Goal: Find specific page/section: Find specific page/section

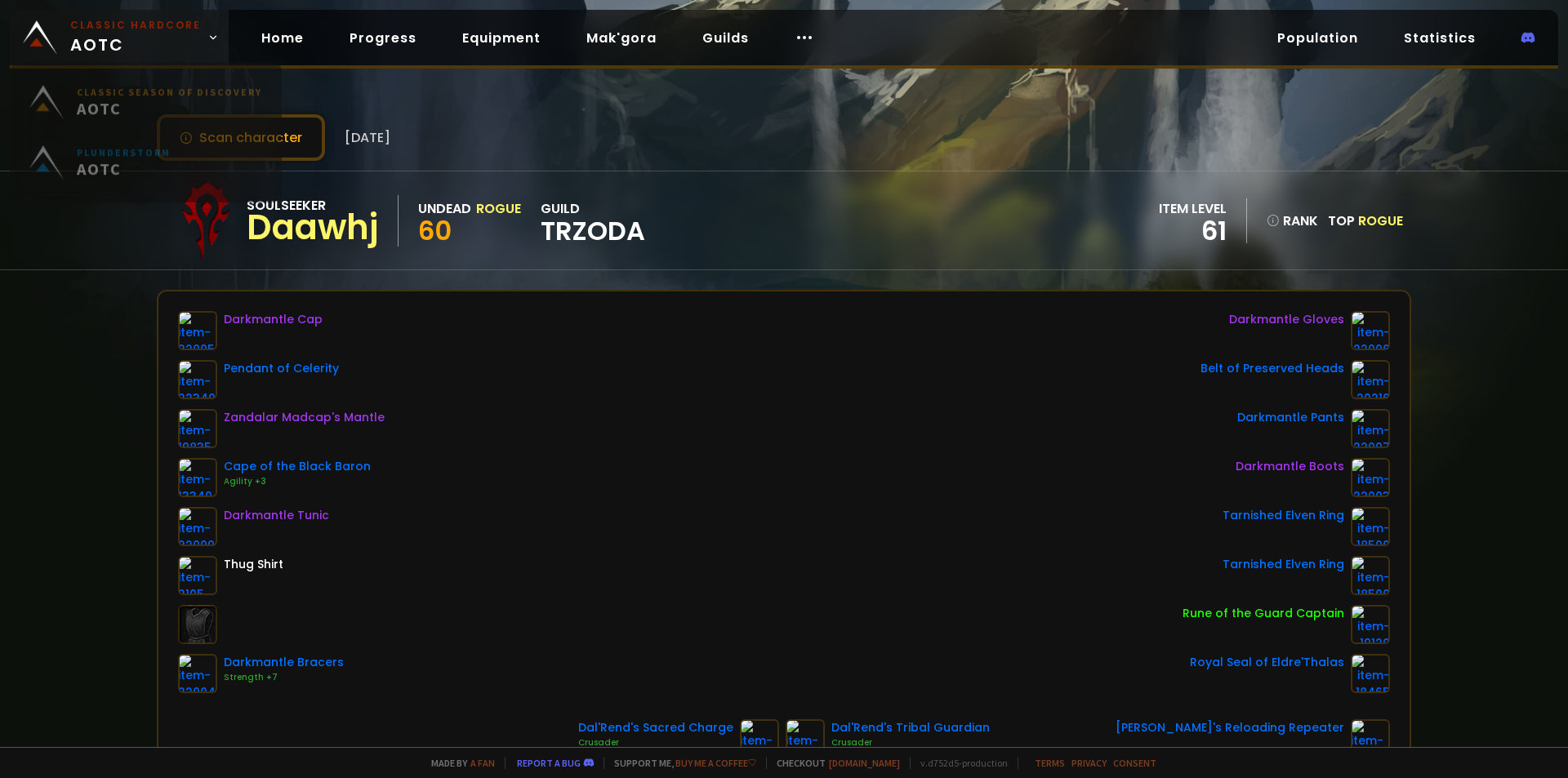
click at [148, 14] on link "Classic Hardcore AOTC" at bounding box center [118, 37] width 219 height 56
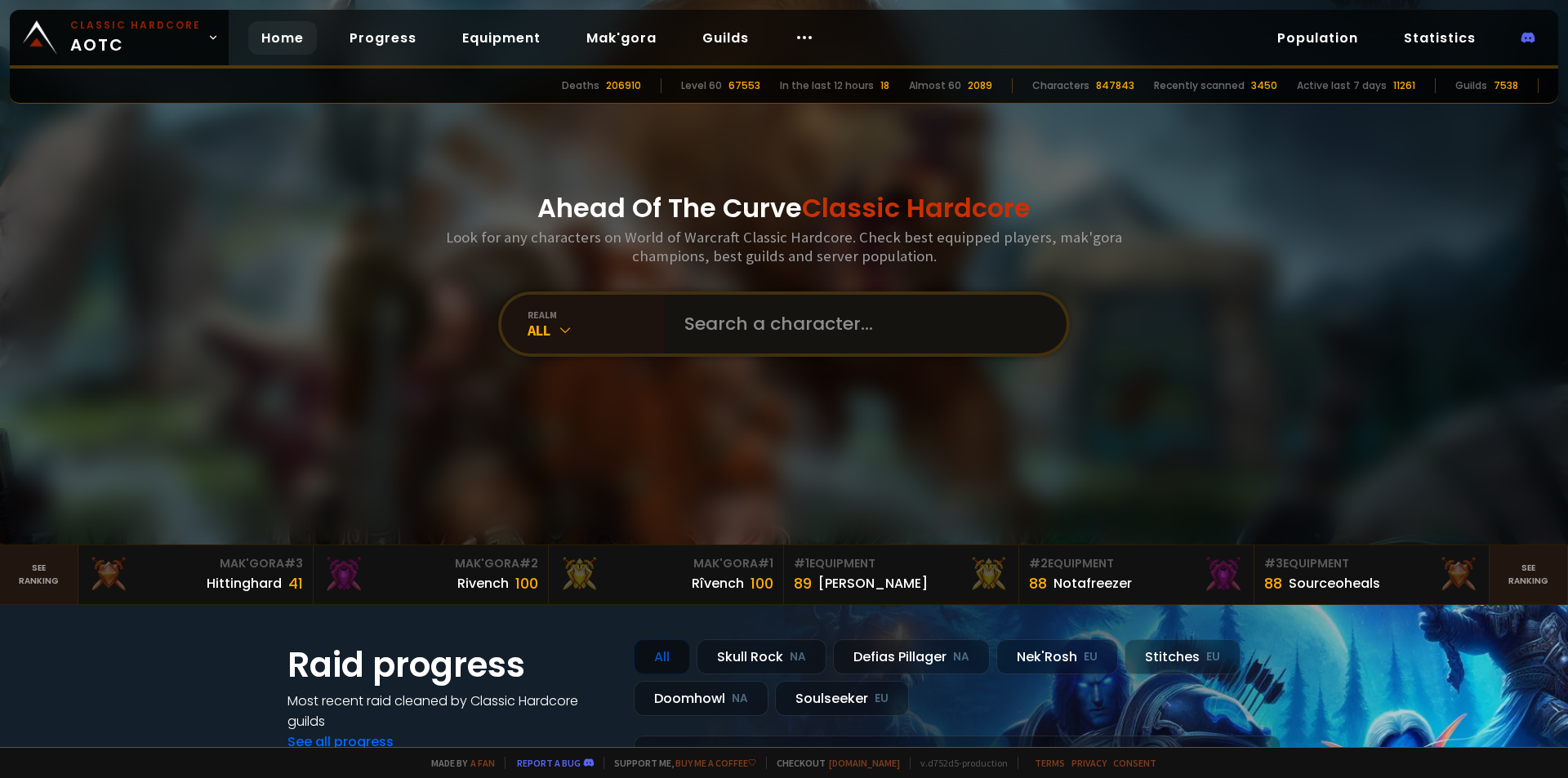
click at [766, 338] on input "text" at bounding box center [861, 324] width 372 height 59
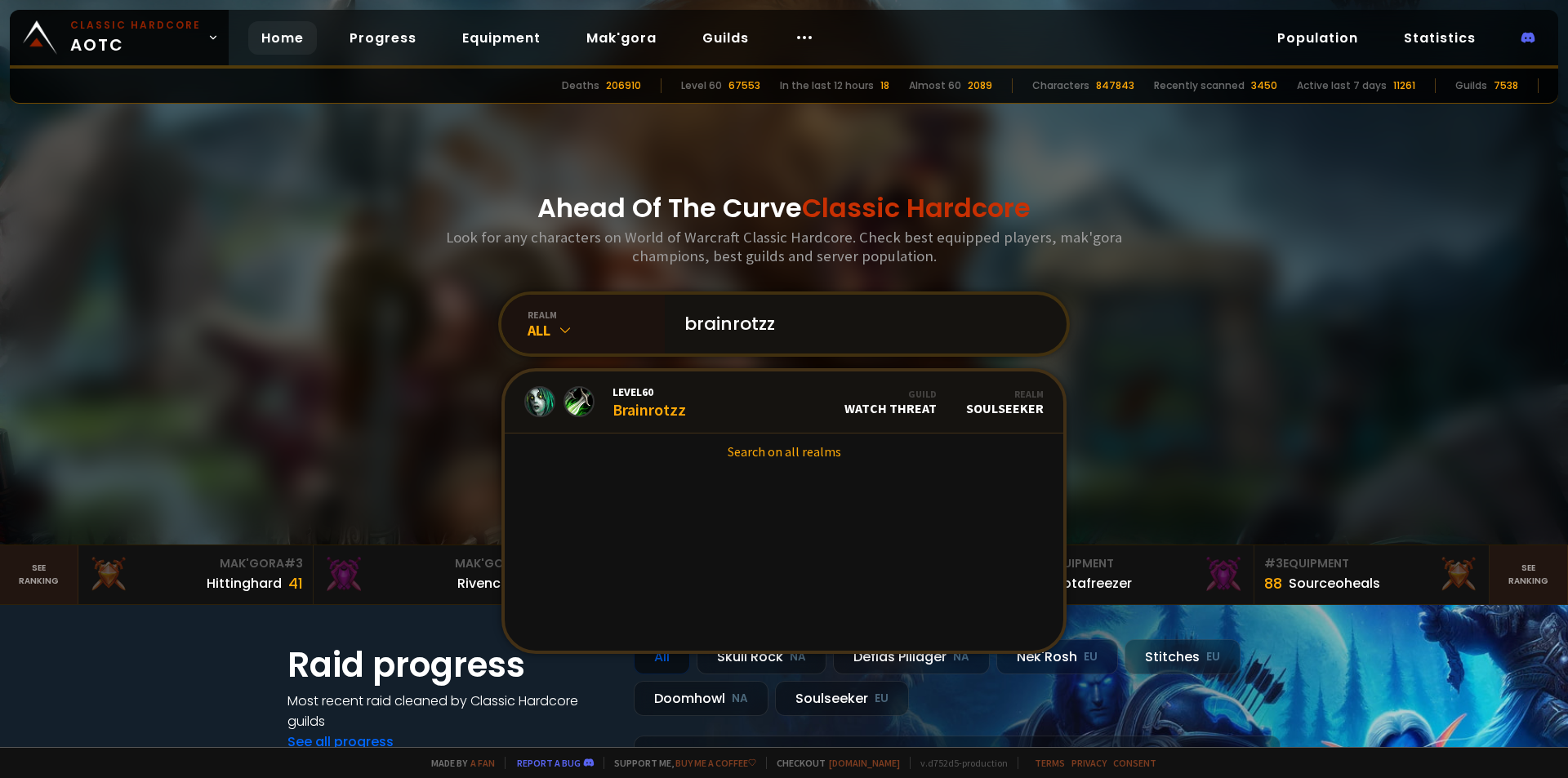
click at [744, 328] on input "brainrotzz" at bounding box center [861, 324] width 372 height 59
type input "brainrotzz"
click at [732, 407] on link "Level 60 Brainrotzz Guild Watch Threat Realm Soulseeker" at bounding box center [784, 403] width 559 height 62
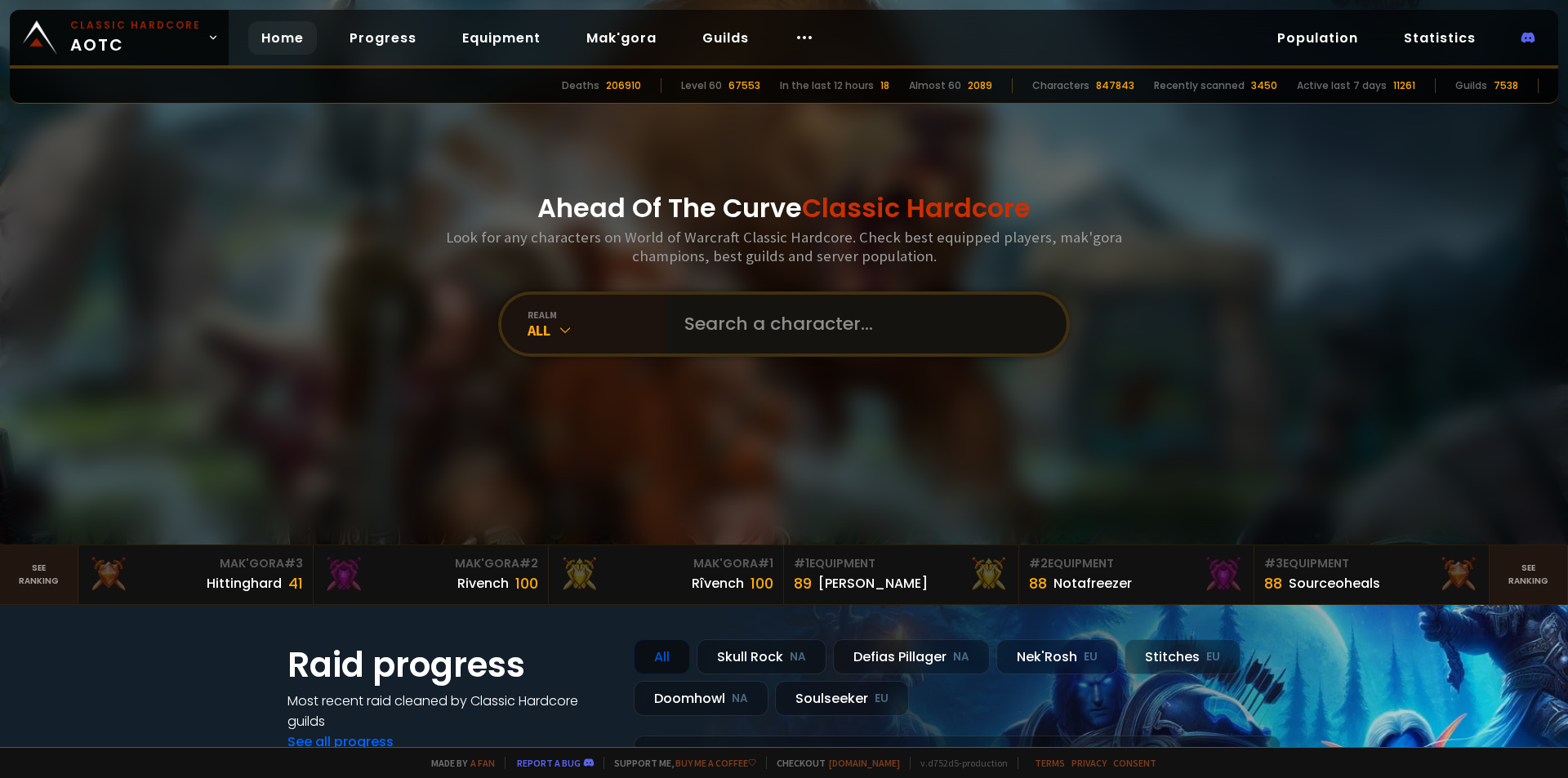
click at [806, 334] on input "text" at bounding box center [861, 324] width 372 height 59
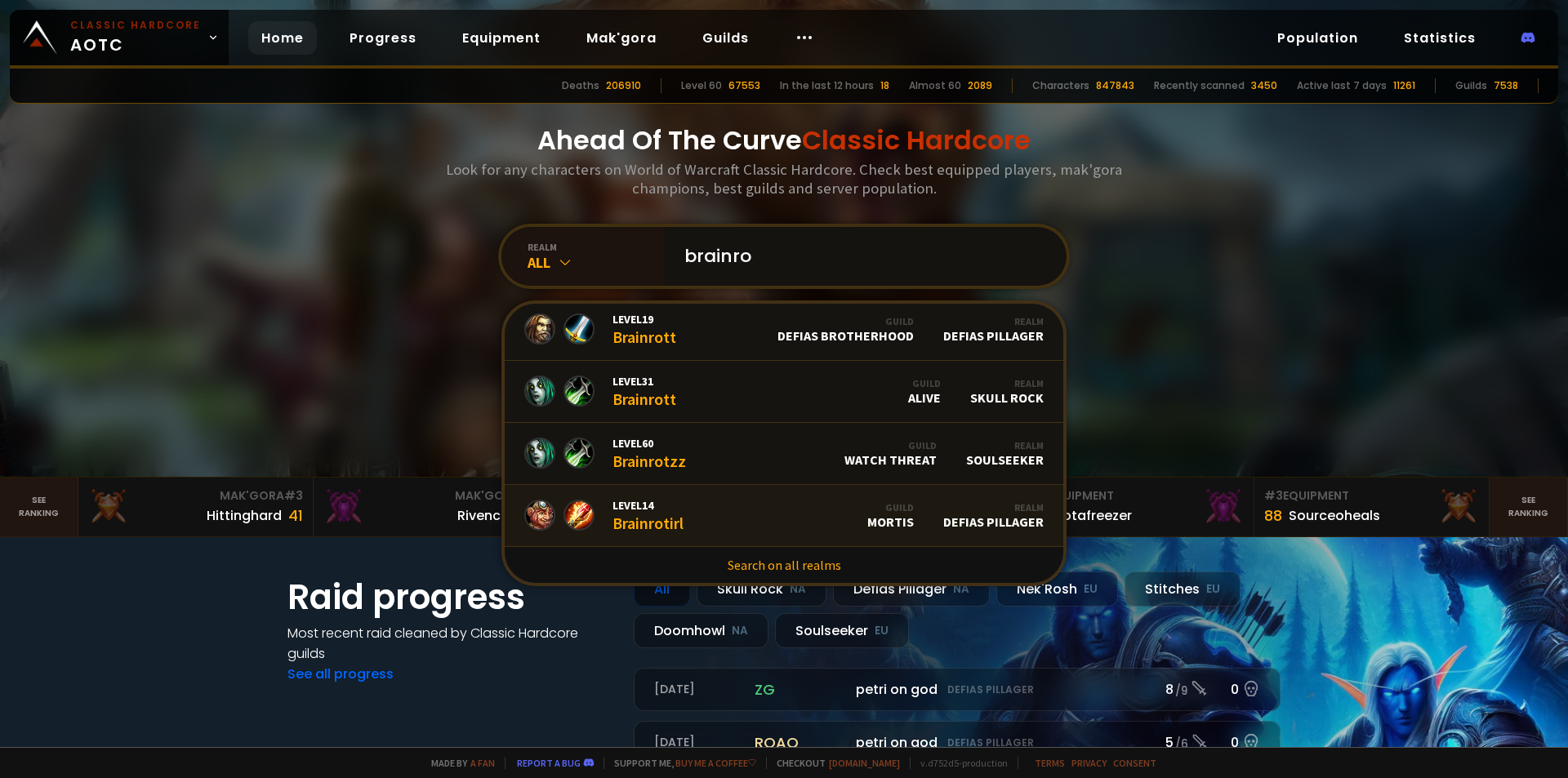
scroll to position [81, 0]
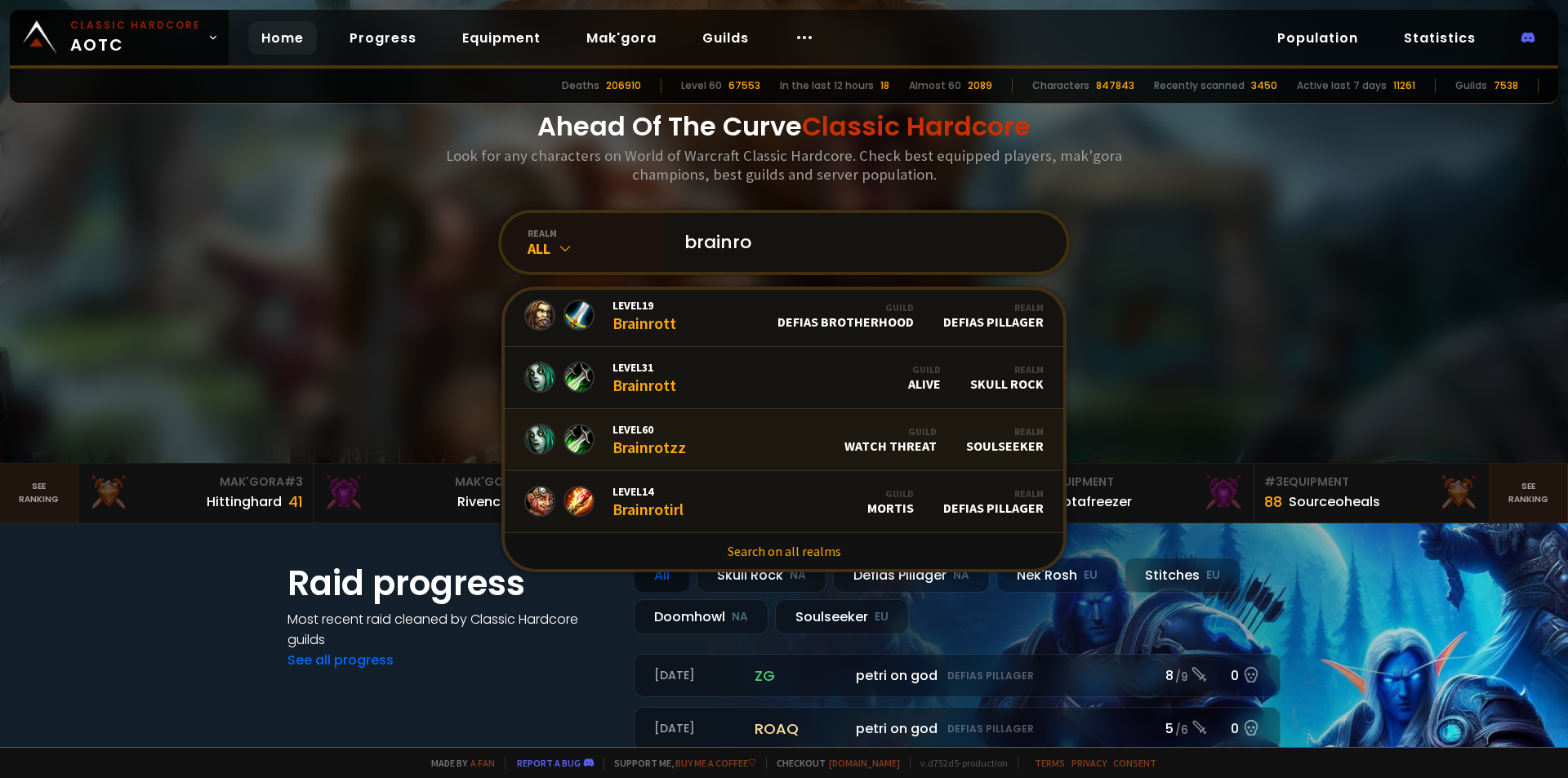
type input "brainro"
click at [696, 436] on link "Level 60 Brainrotzz Guild Watch Threat Realm Soulseeker" at bounding box center [784, 440] width 559 height 62
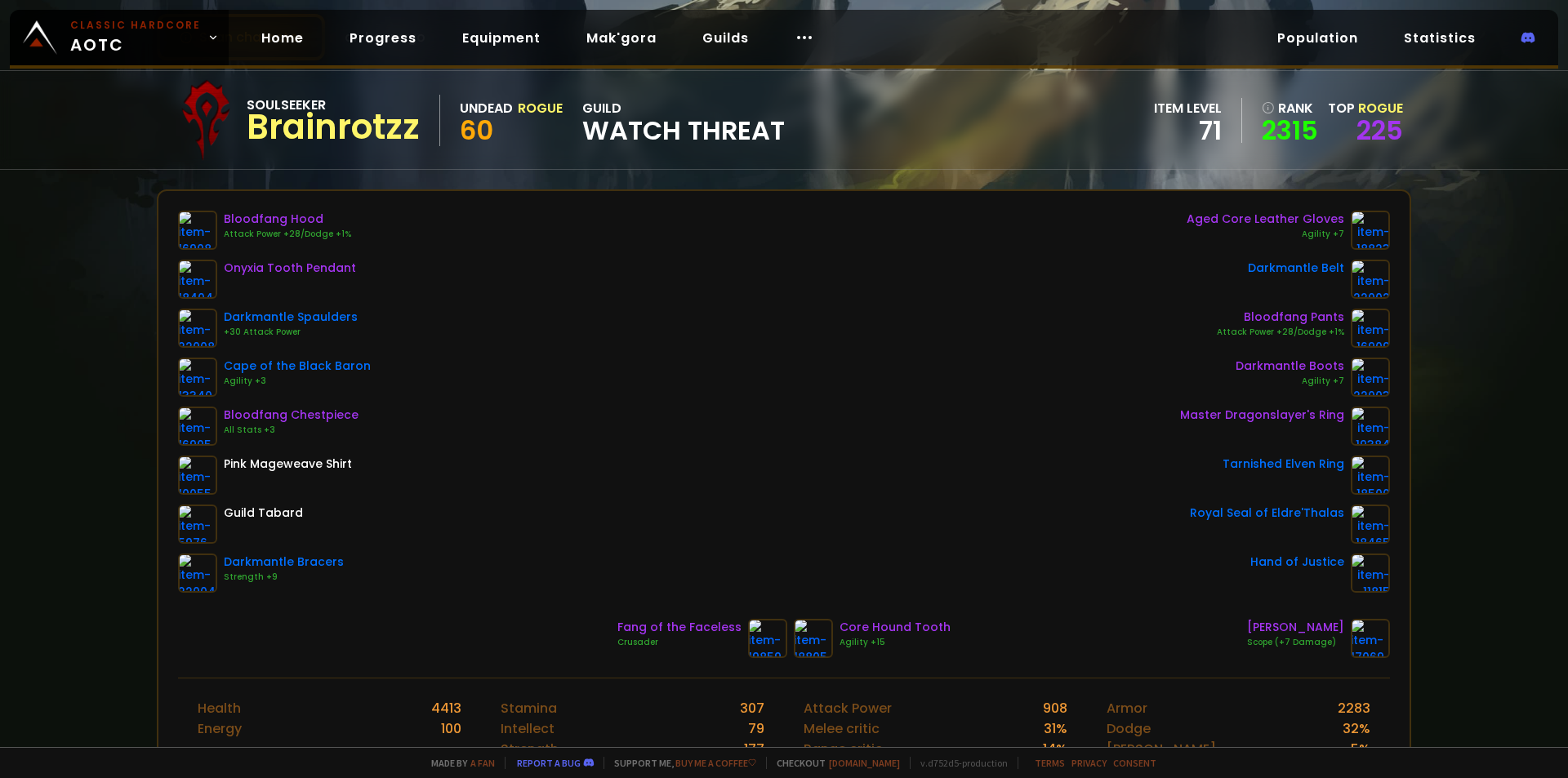
scroll to position [81, 0]
